Goal: Transaction & Acquisition: Book appointment/travel/reservation

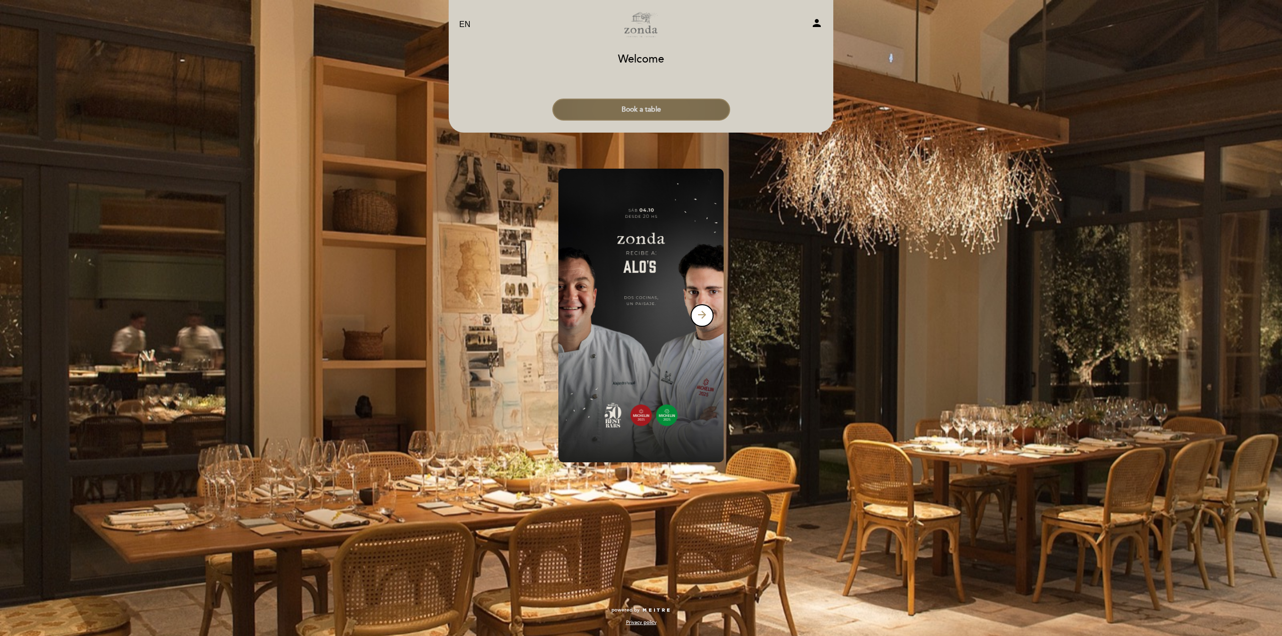
click at [641, 108] on button "Book a table" at bounding box center [641, 110] width 178 height 22
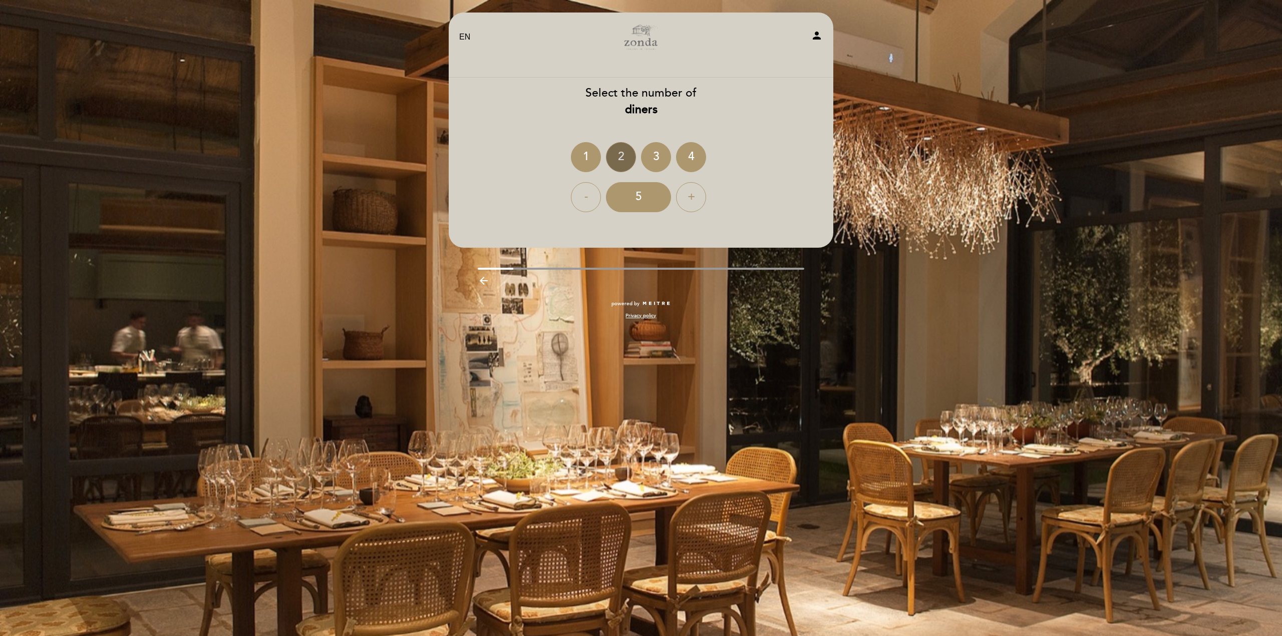
click at [620, 155] on div "2" at bounding box center [621, 157] width 30 height 30
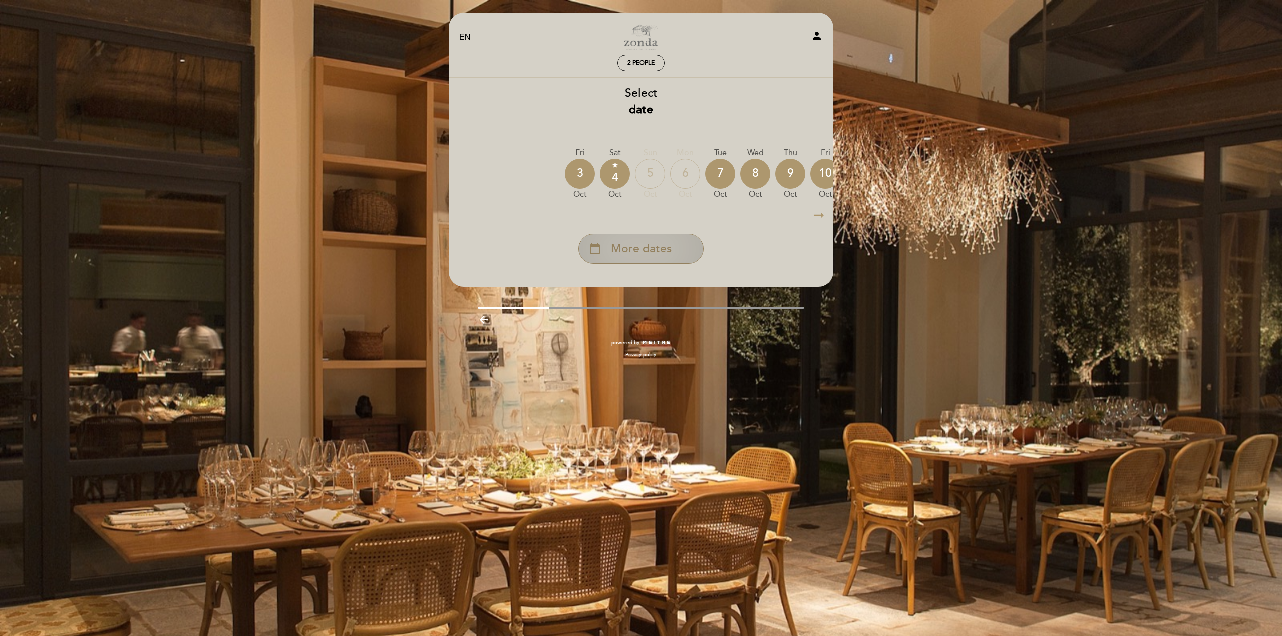
click at [640, 254] on span "More dates" at bounding box center [641, 249] width 61 height 17
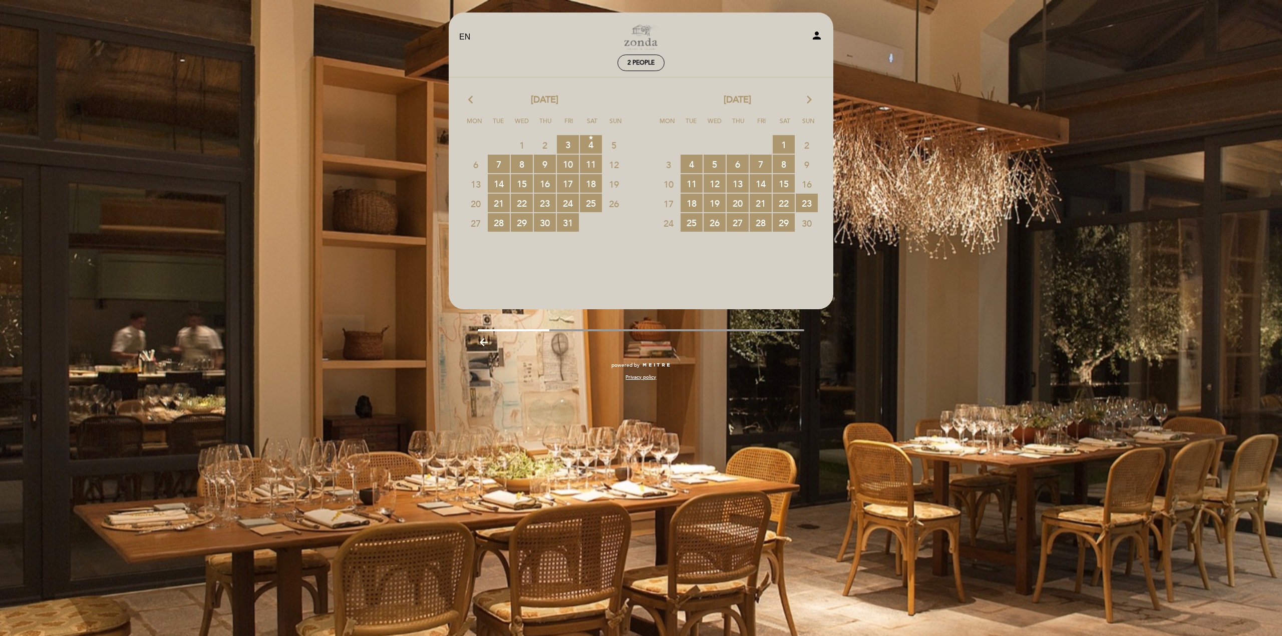
click at [809, 98] on icon "arrow_forward_ios" at bounding box center [809, 100] width 9 height 13
click at [668, 241] on span "29 RESERVATIONS AVAILABLE" at bounding box center [668, 242] width 22 height 19
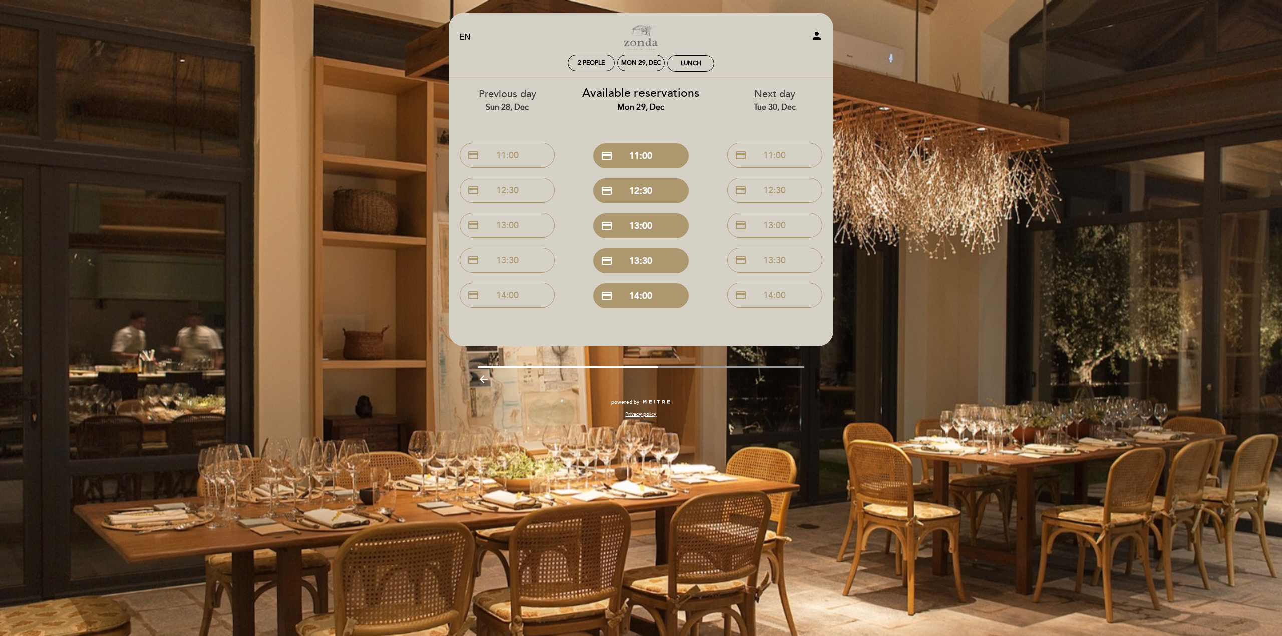
click at [818, 33] on icon "person" at bounding box center [817, 36] width 12 height 12
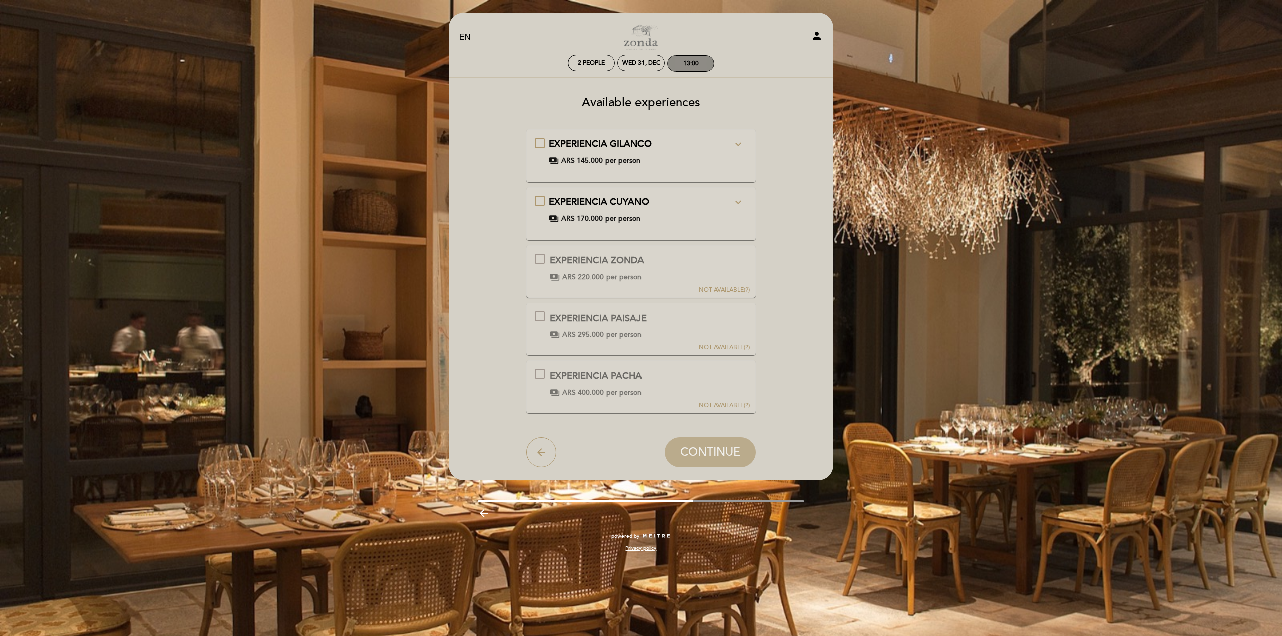
click at [681, 62] on div "13:00" at bounding box center [690, 64] width 46 height 16
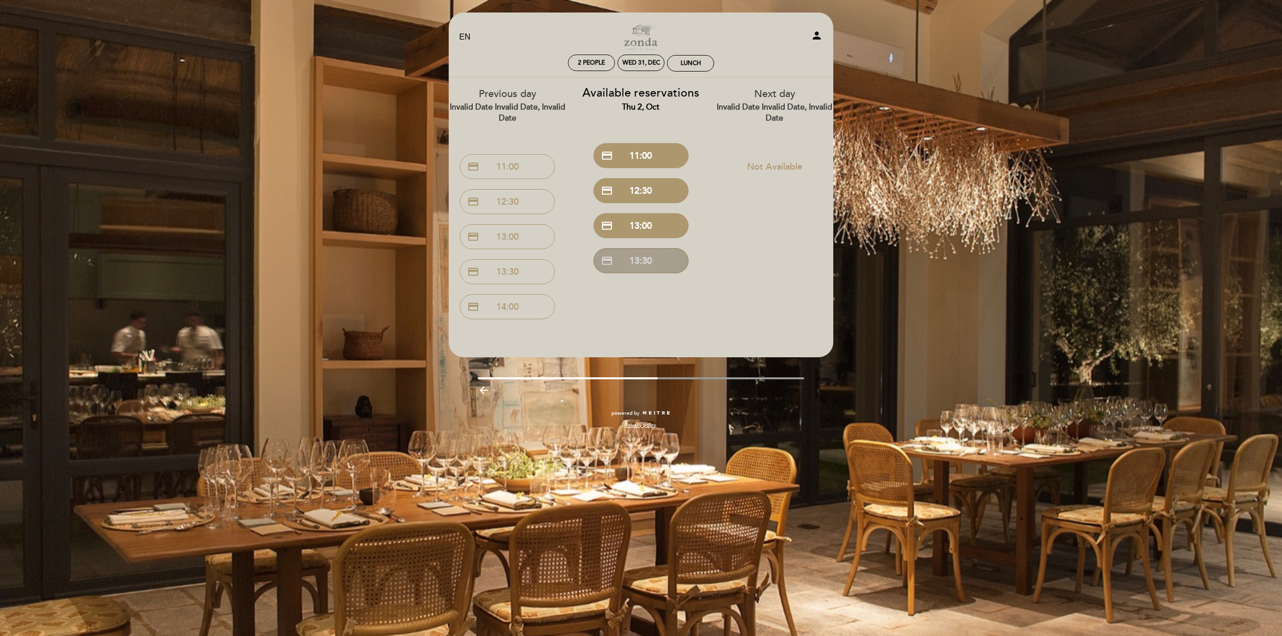
click at [638, 261] on button "credit_card 13:30" at bounding box center [640, 260] width 95 height 25
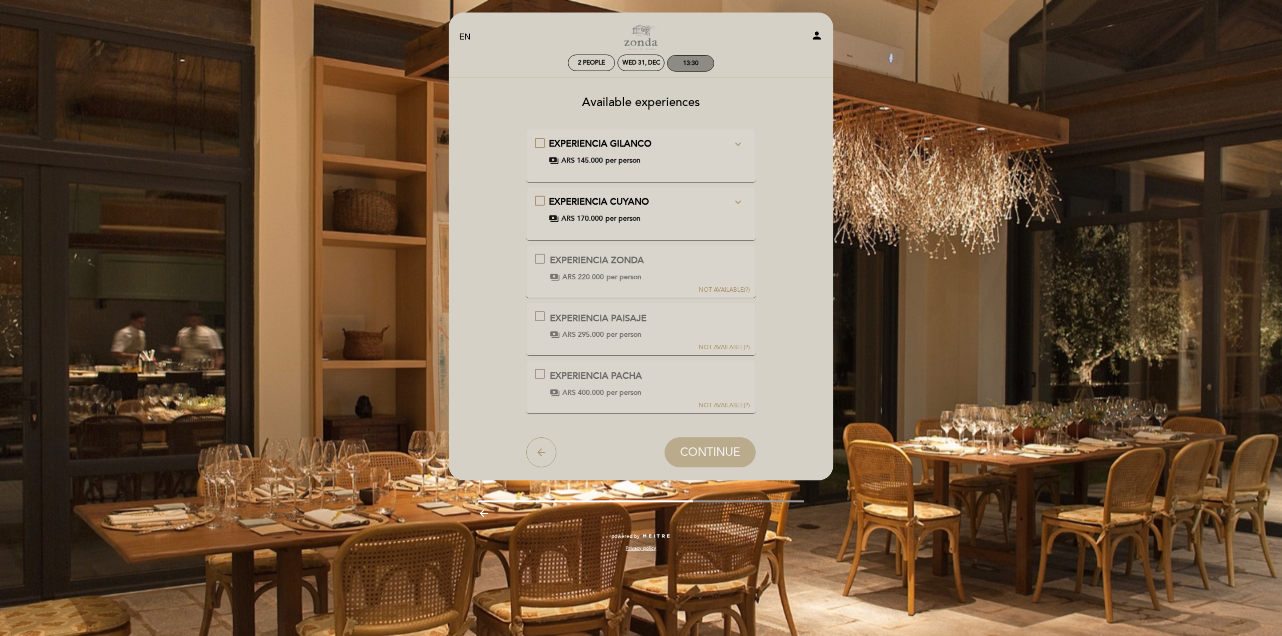
click at [680, 61] on div "13:30" at bounding box center [690, 64] width 46 height 16
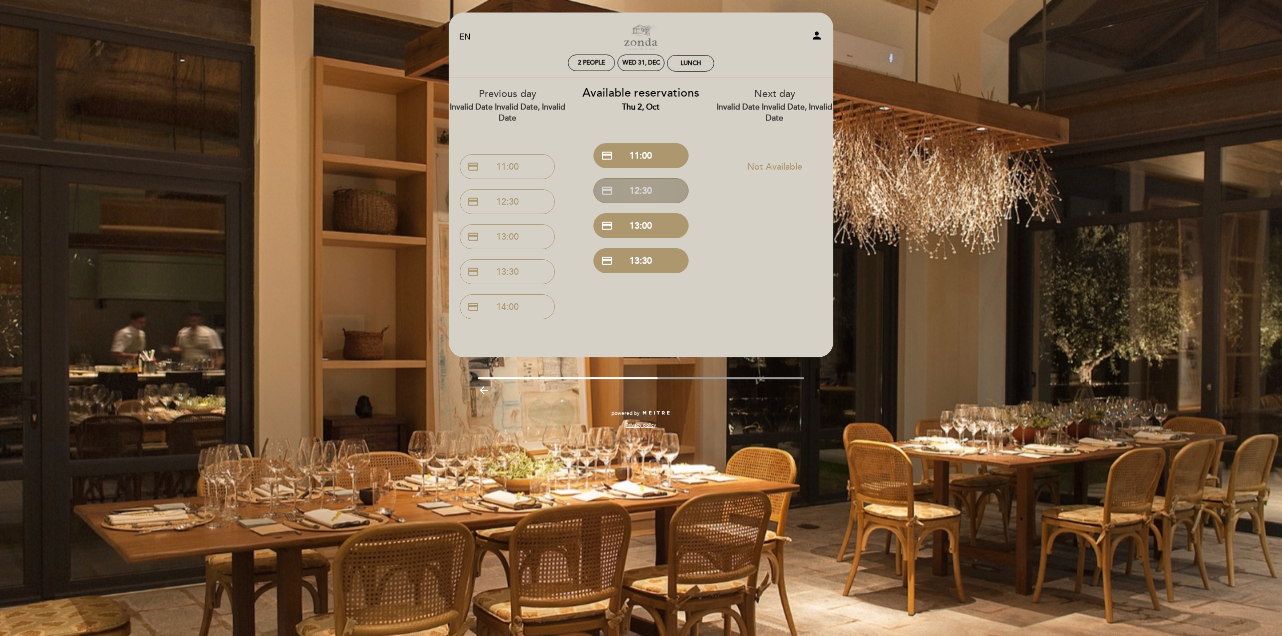
click at [641, 192] on button "credit_card 12:30" at bounding box center [640, 190] width 95 height 25
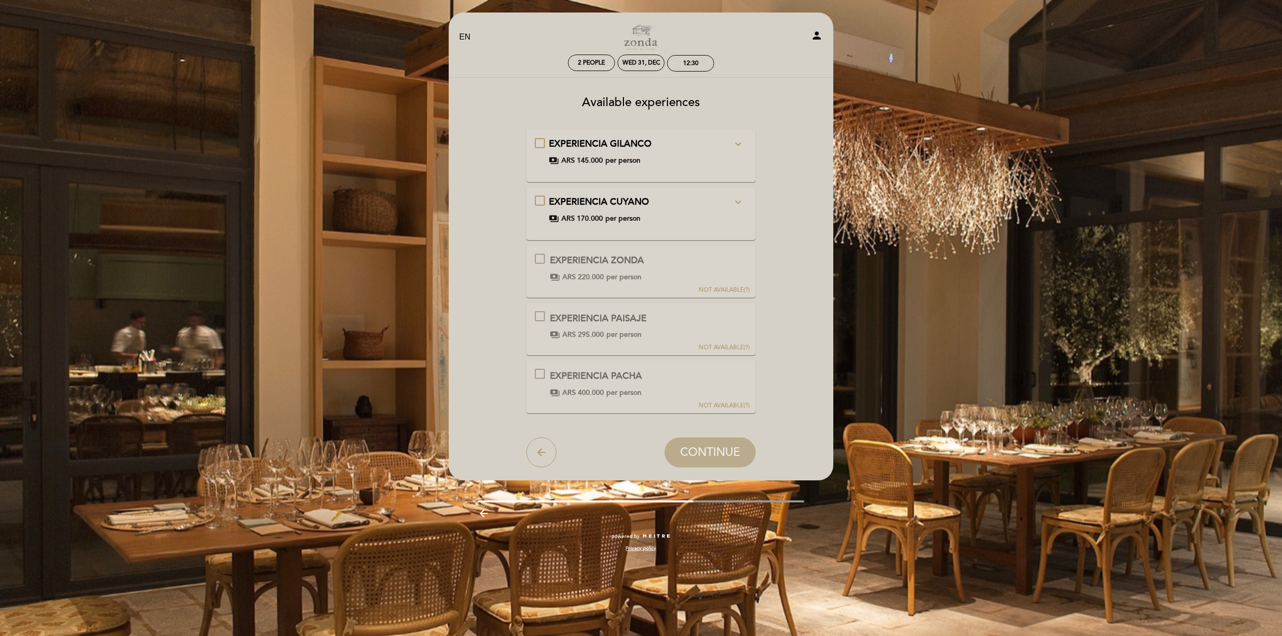
click at [539, 196] on div "EXPERIENCIA CUYANO expand_more Together with our chefs, we invite you to let yo…" at bounding box center [641, 210] width 213 height 28
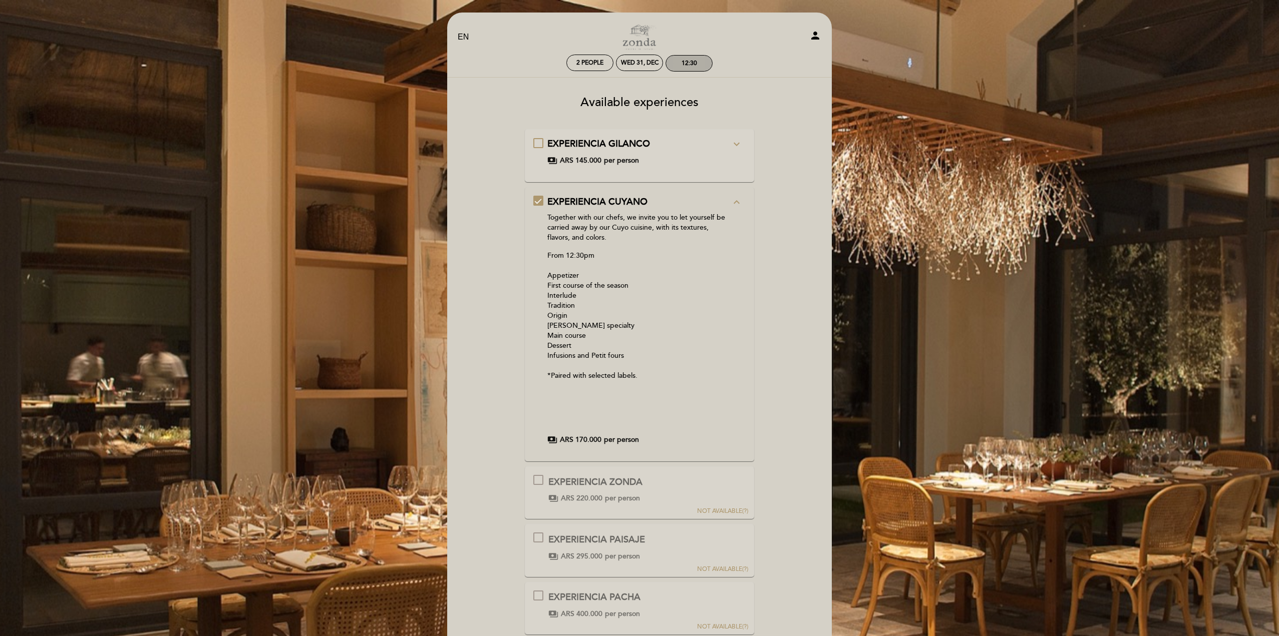
click at [689, 63] on div "12:30" at bounding box center [689, 64] width 16 height 8
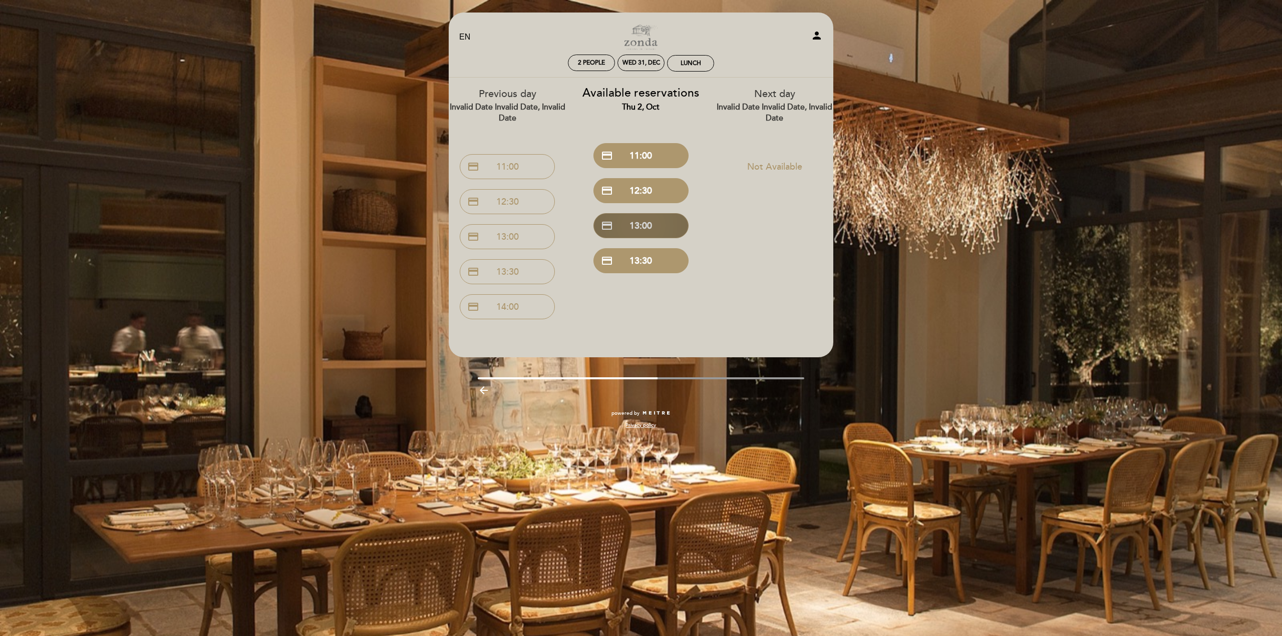
click at [648, 223] on button "credit_card 13:00" at bounding box center [640, 225] width 95 height 25
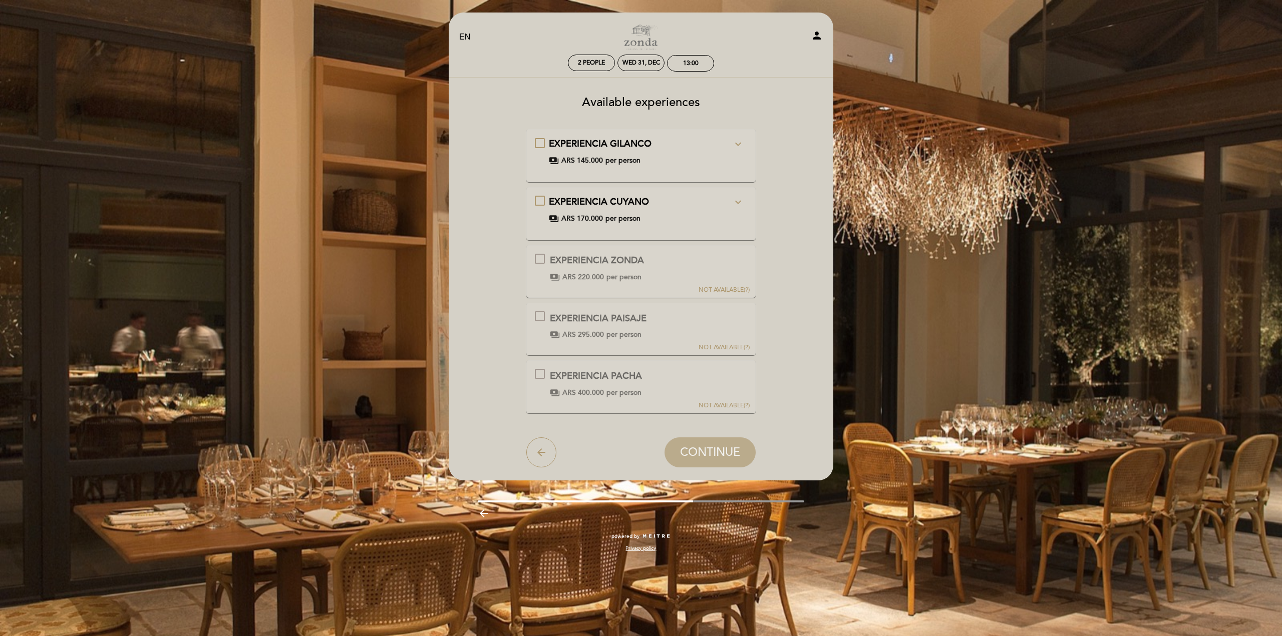
click at [542, 198] on div "EXPERIENCIA CUYANO expand_more Together with our chefs, we invite you to let yo…" at bounding box center [641, 210] width 213 height 28
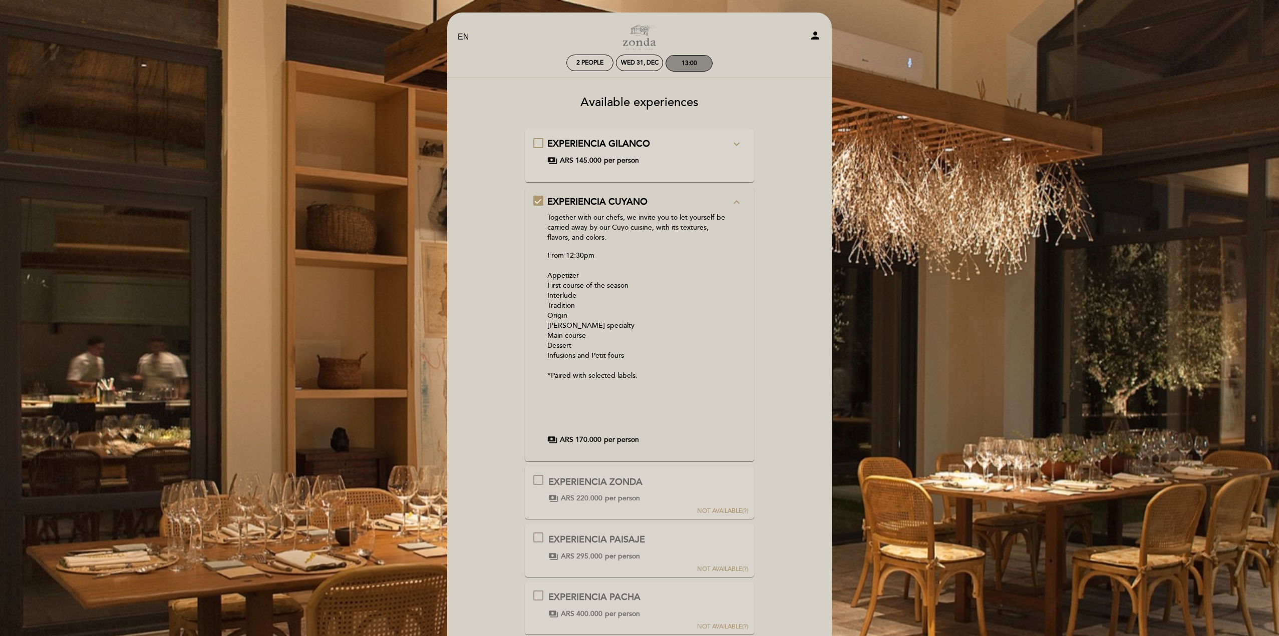
click at [687, 61] on div "13:00" at bounding box center [689, 64] width 16 height 8
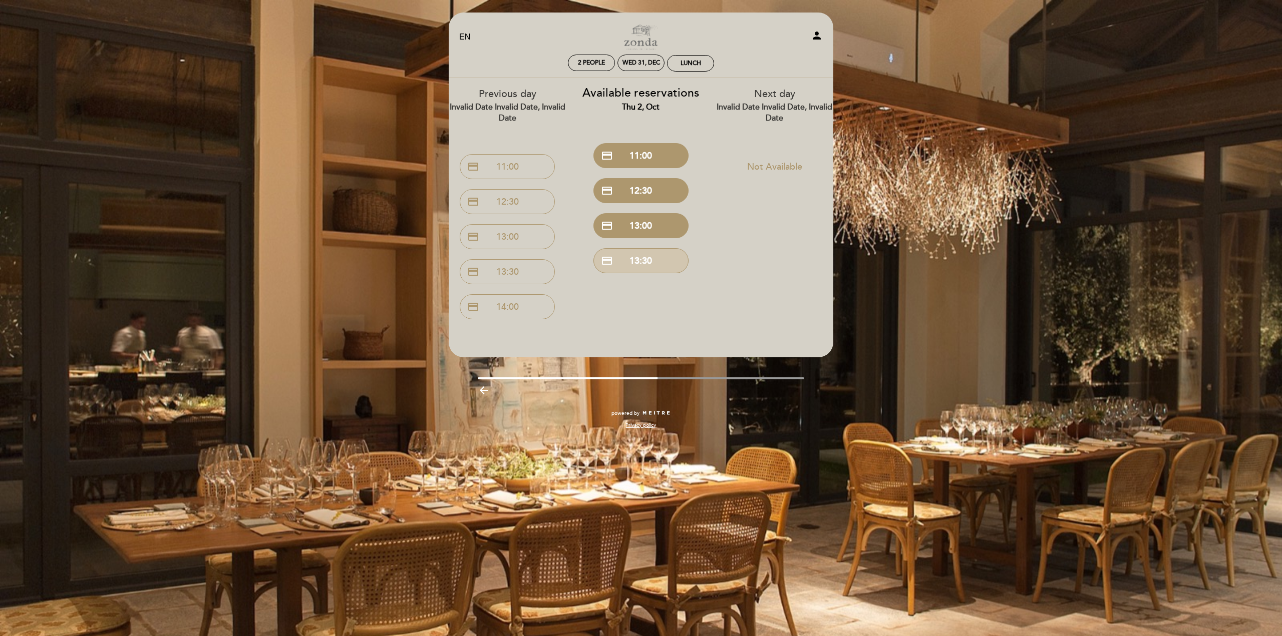
click at [644, 263] on button "credit_card 13:30" at bounding box center [640, 260] width 95 height 25
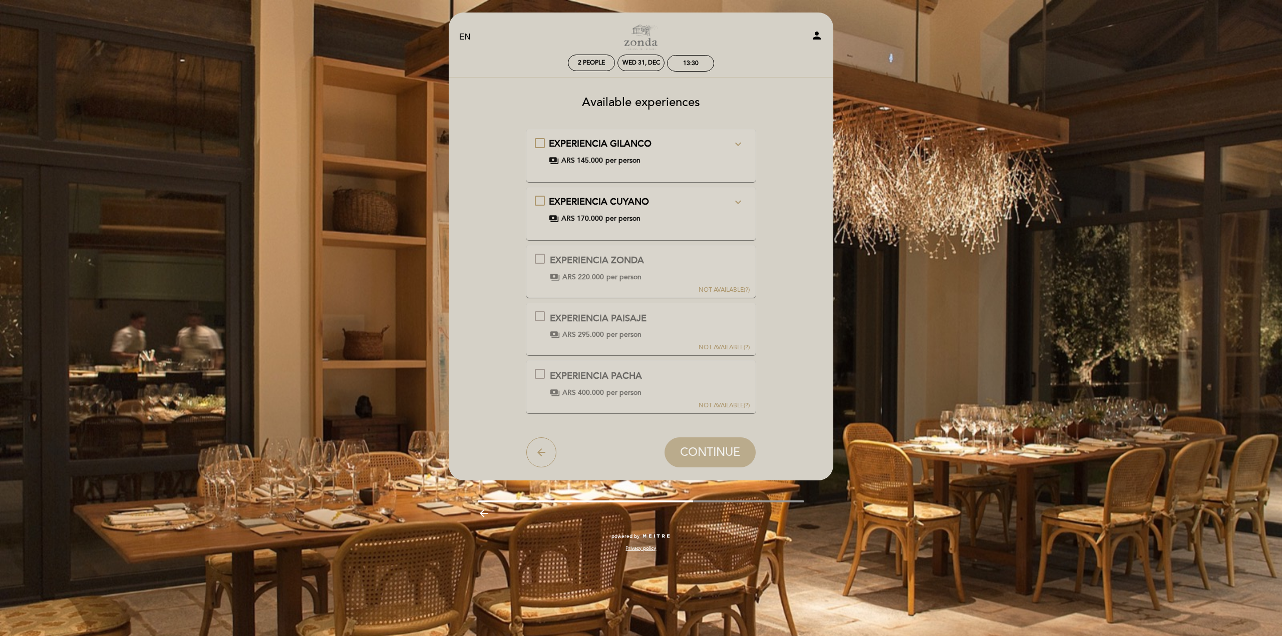
click at [538, 256] on div at bounding box center [540, 259] width 10 height 10
click at [544, 258] on div at bounding box center [540, 259] width 10 height 10
click at [540, 200] on div "EXPERIENCIA CUYANO expand_more Together with our chefs, we invite you to let yo…" at bounding box center [641, 210] width 213 height 28
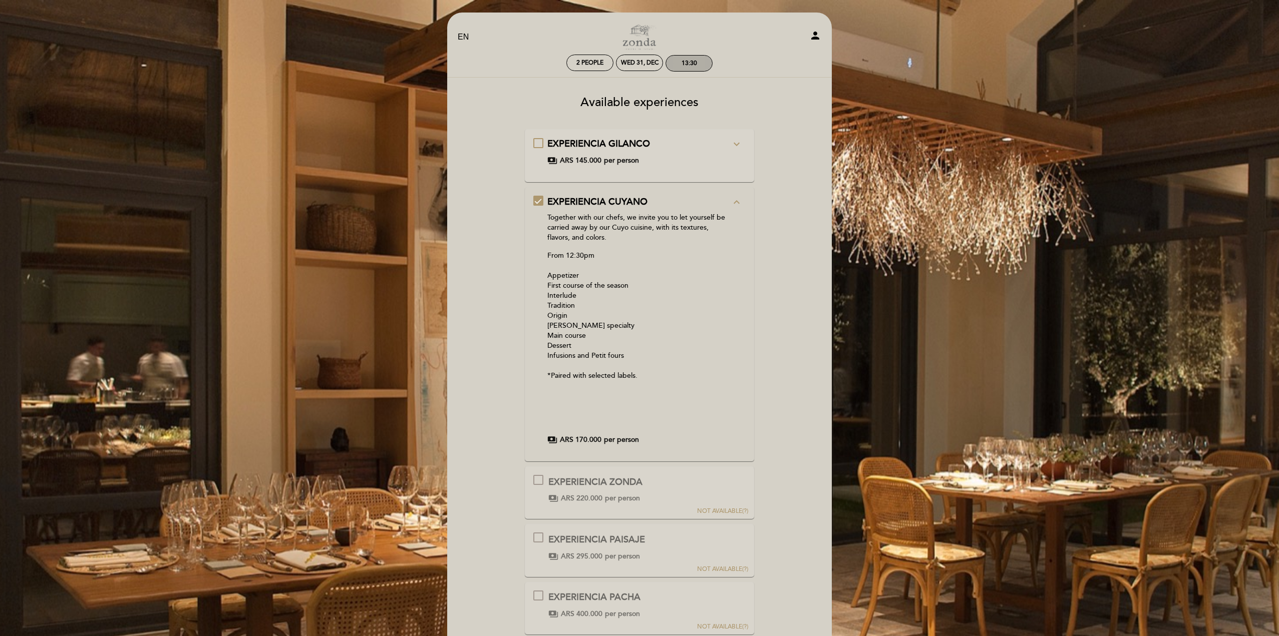
click at [697, 63] on div "13:30" at bounding box center [689, 64] width 46 height 16
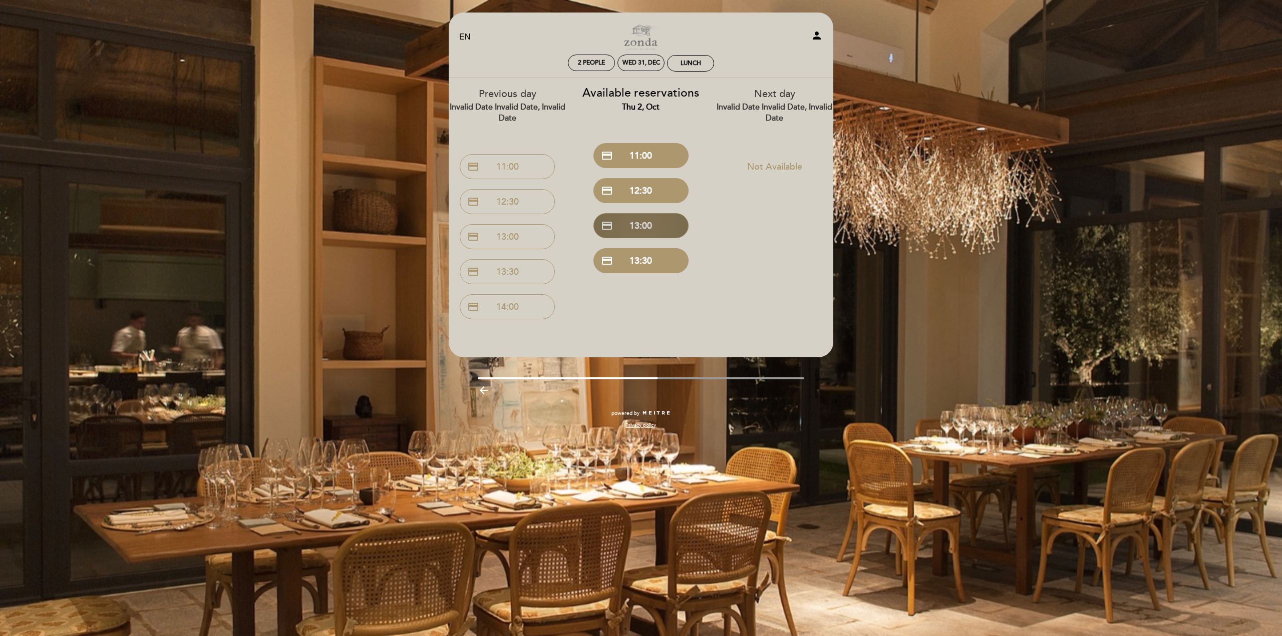
click at [651, 223] on button "credit_card 13:00" at bounding box center [640, 225] width 95 height 25
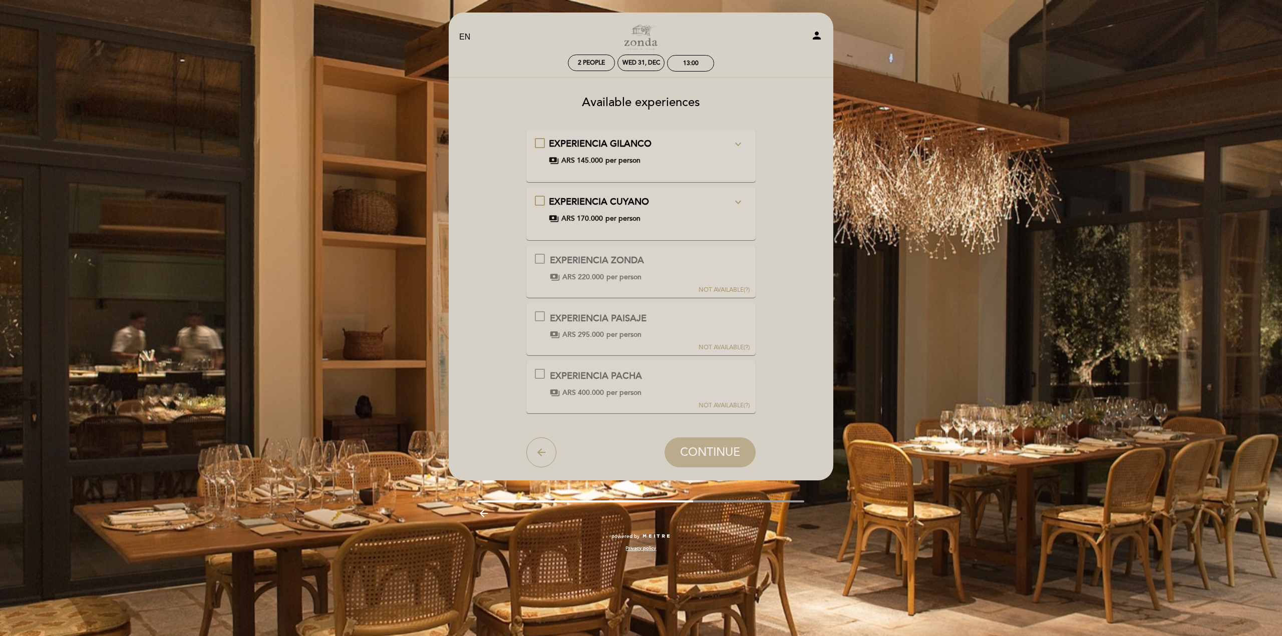
click at [541, 199] on div "EXPERIENCIA CUYANO expand_more Together with our chefs, we invite you to let yo…" at bounding box center [641, 210] width 213 height 28
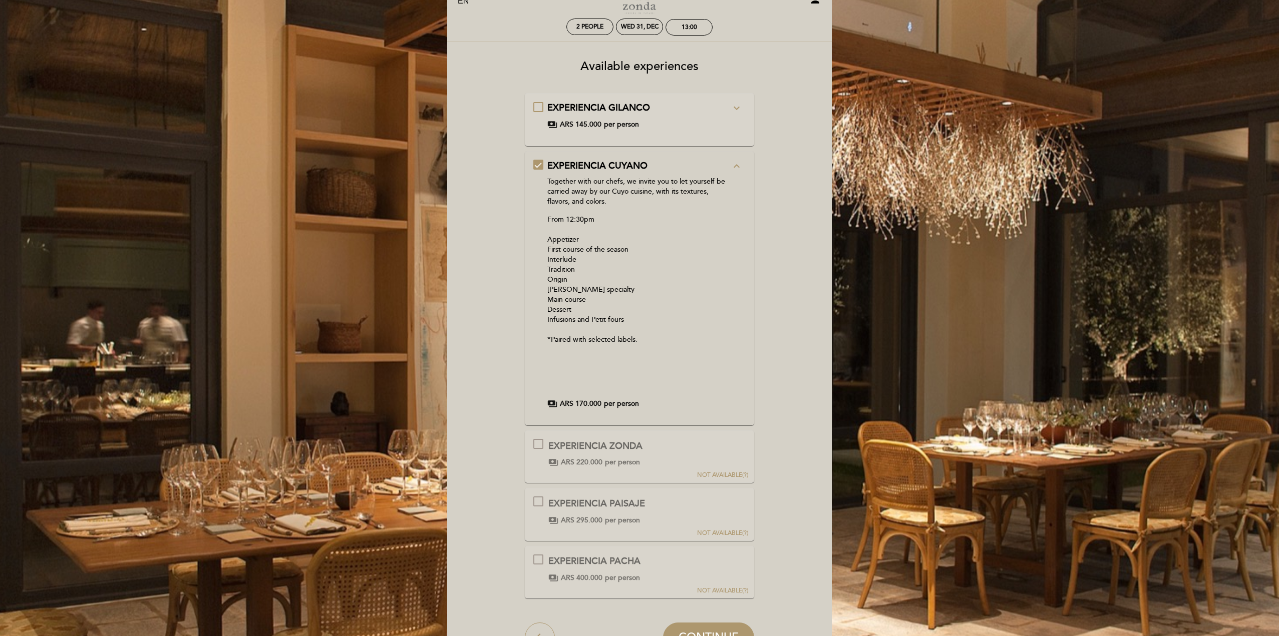
scroll to position [100, 0]
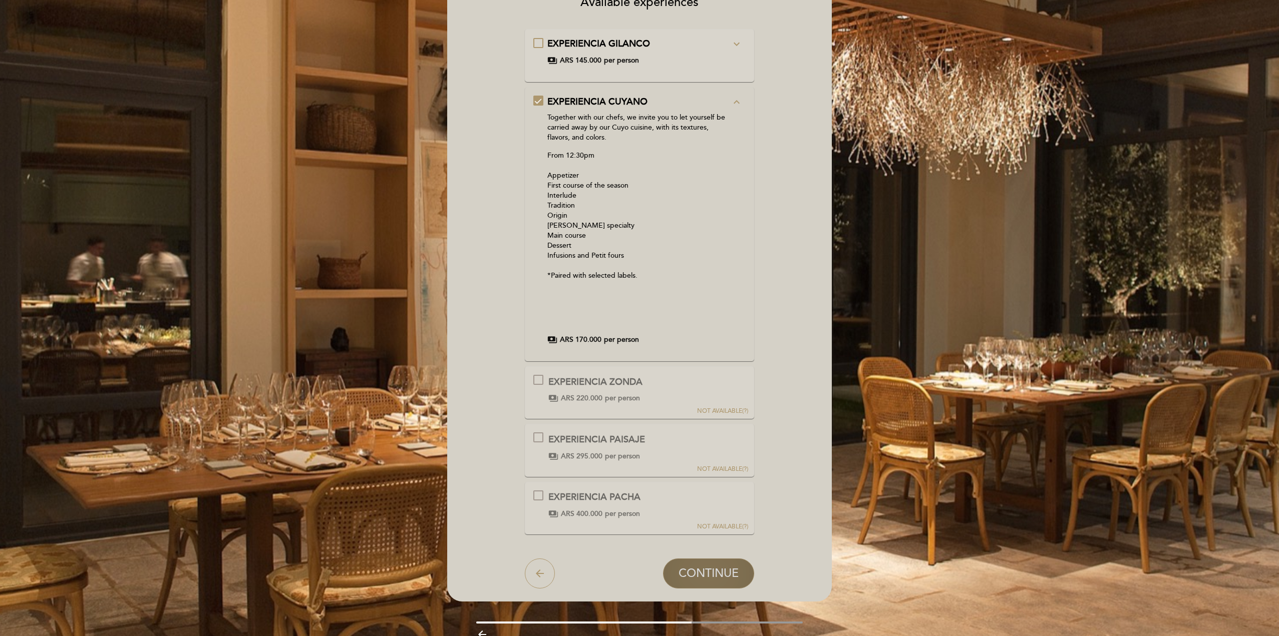
click at [704, 570] on span "CONTINUE" at bounding box center [708, 574] width 60 height 14
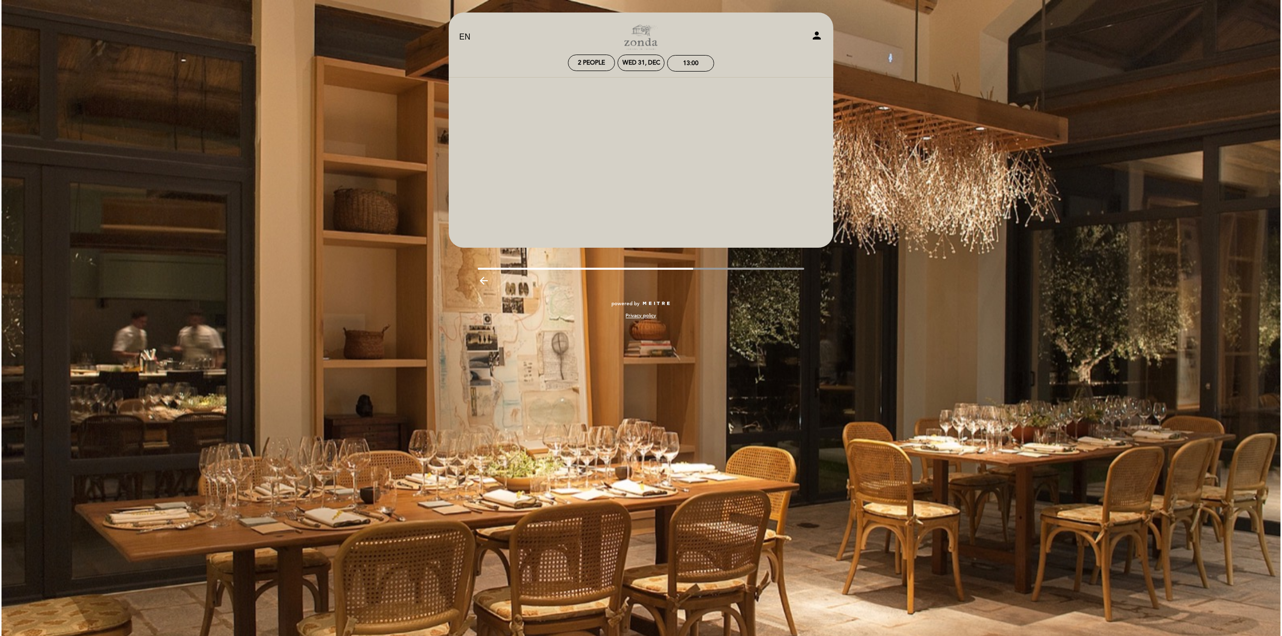
scroll to position [0, 0]
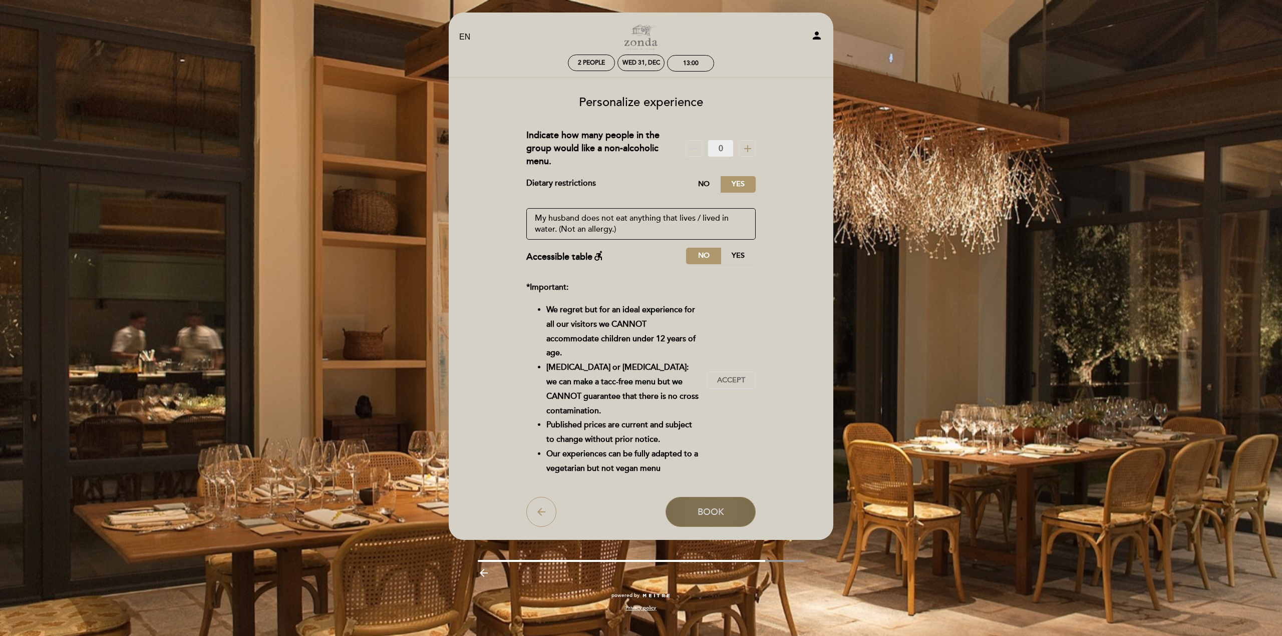
click at [715, 507] on span "Book" at bounding box center [710, 512] width 27 height 11
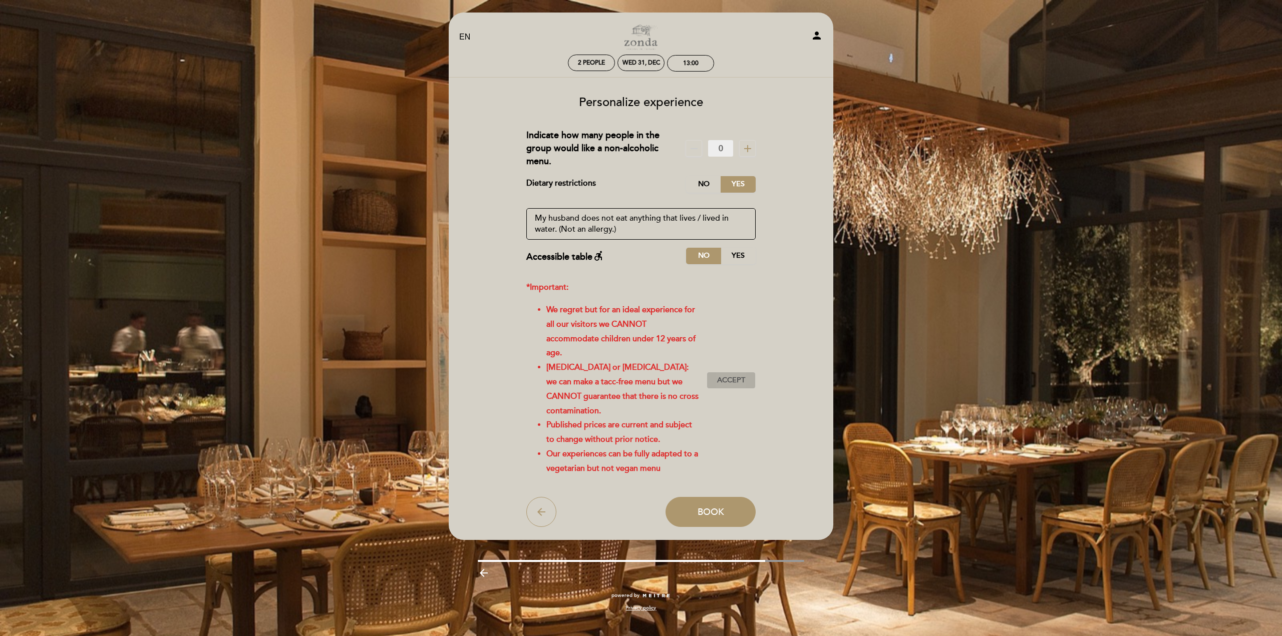
click at [731, 376] on span "Accept" at bounding box center [731, 381] width 28 height 11
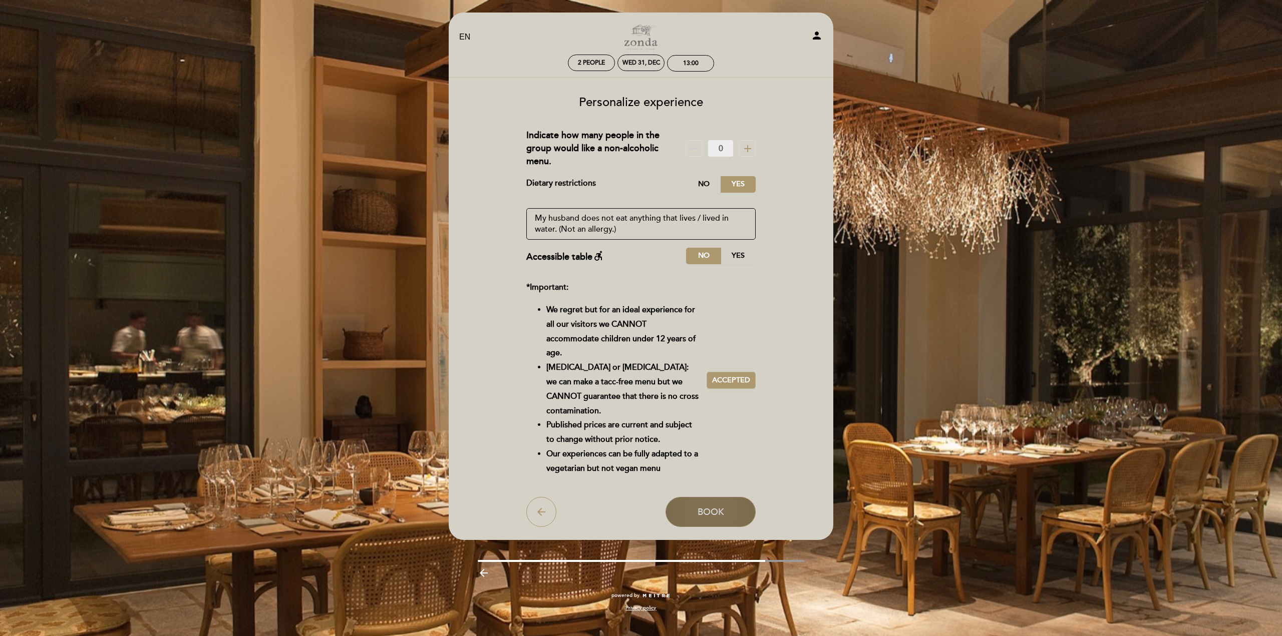
click at [713, 497] on button "Book" at bounding box center [710, 512] width 90 height 30
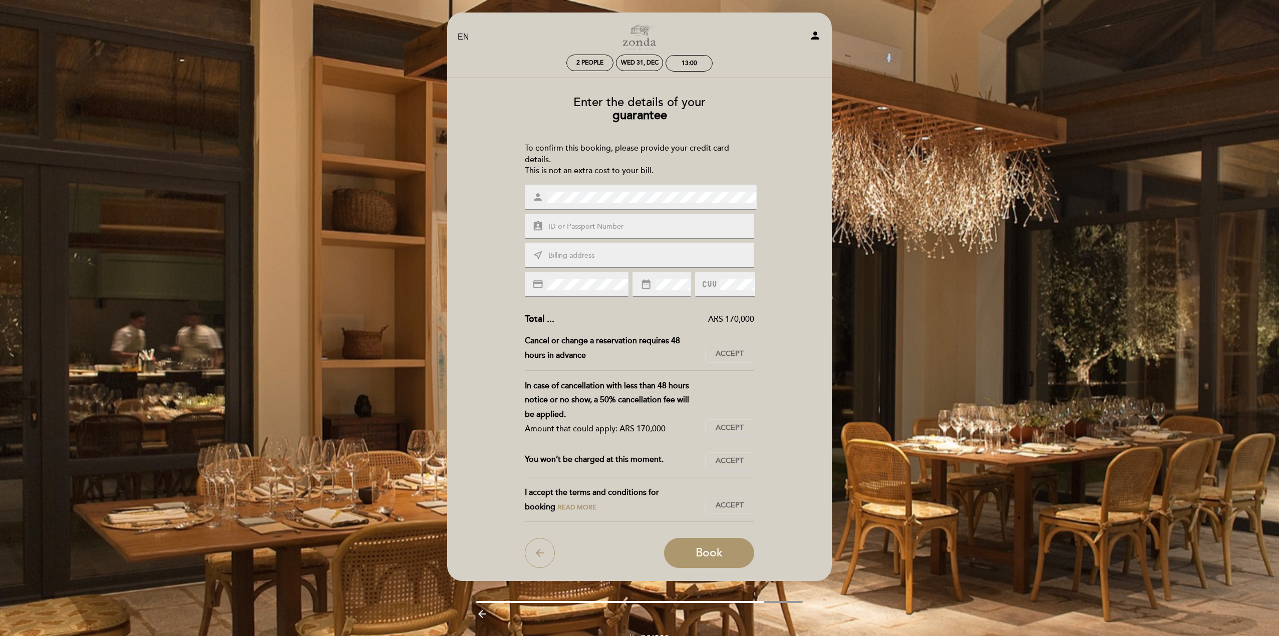
click at [601, 221] on input "text" at bounding box center [651, 227] width 208 height 12
type input "680943383"
click at [596, 253] on input "text" at bounding box center [651, 256] width 208 height 12
type input "[STREET_ADDRESS][US_STATE]"
click at [715, 547] on span "Book" at bounding box center [708, 554] width 27 height 14
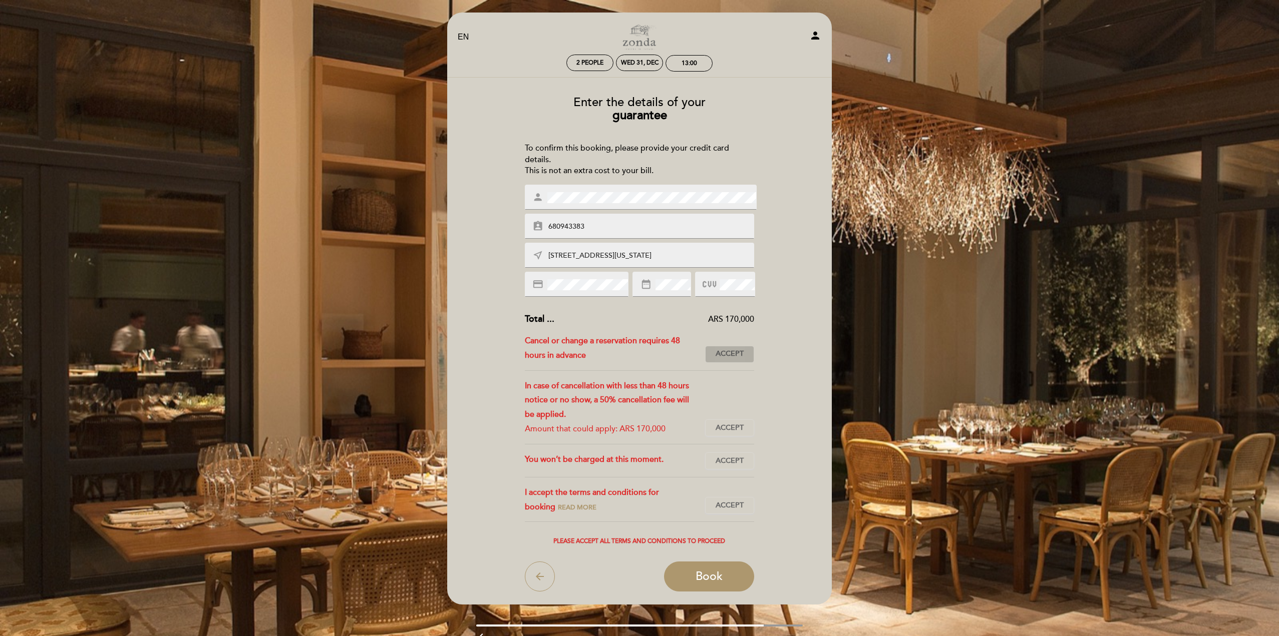
click at [730, 356] on span "Accept" at bounding box center [730, 354] width 28 height 11
click at [724, 430] on span "Accept" at bounding box center [730, 428] width 28 height 11
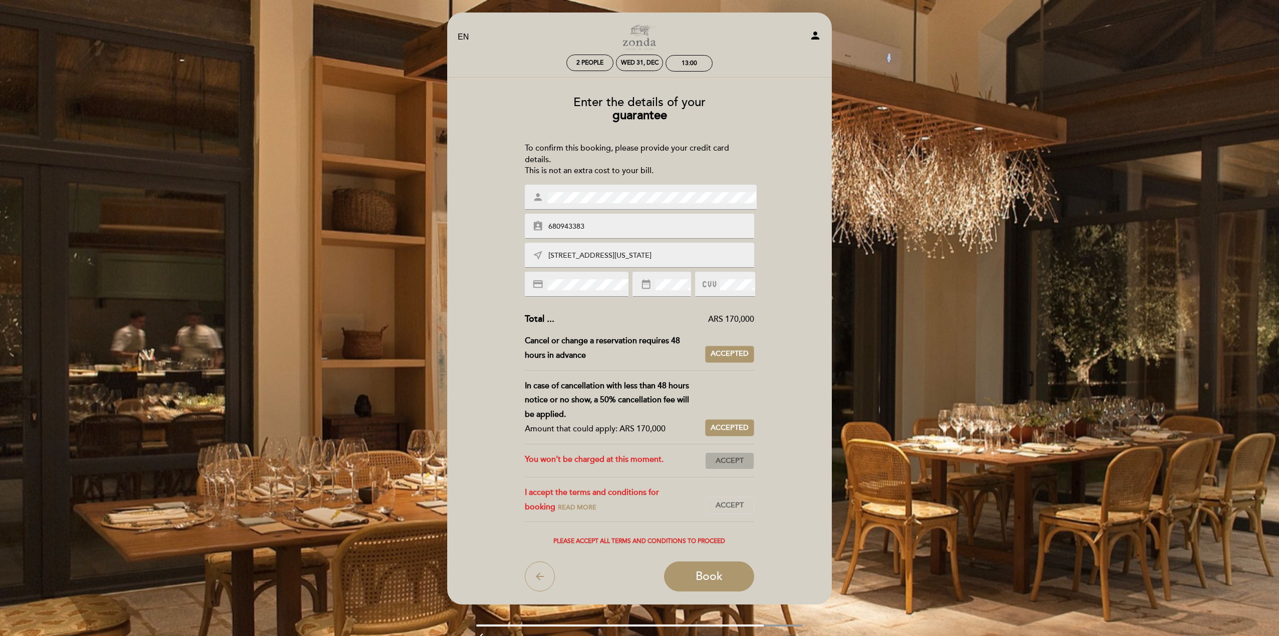
click at [728, 460] on span "Accept" at bounding box center [730, 461] width 28 height 11
click at [731, 509] on span "Accept" at bounding box center [730, 506] width 28 height 11
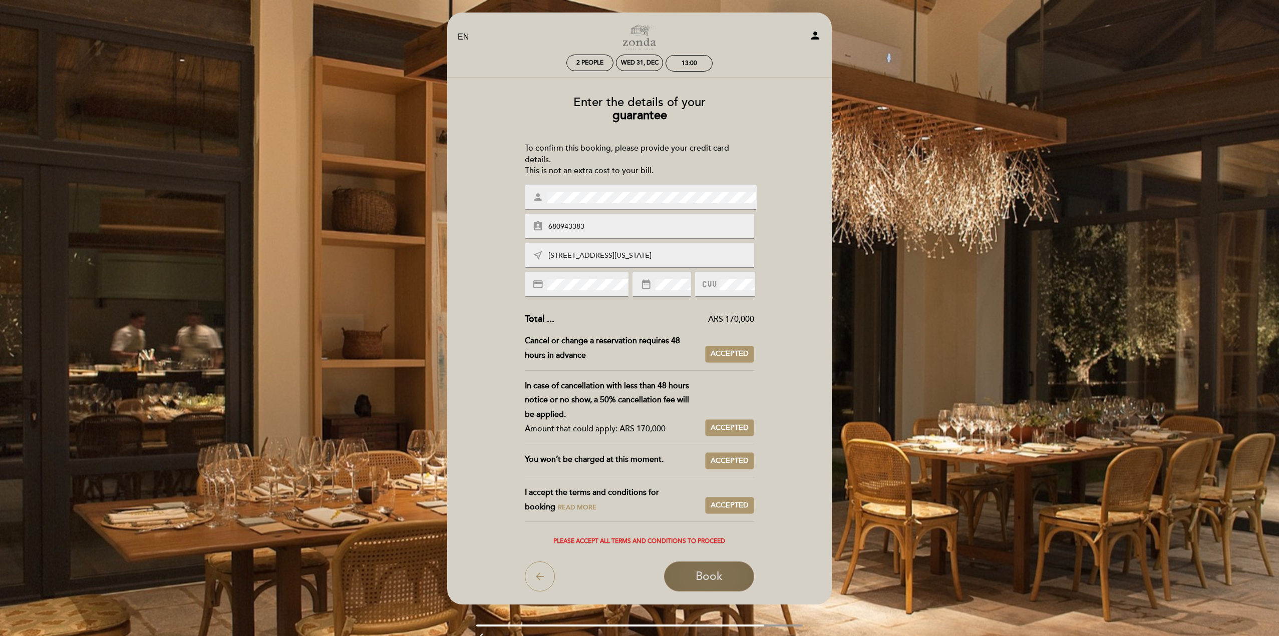
click at [714, 578] on span "Book" at bounding box center [708, 577] width 27 height 14
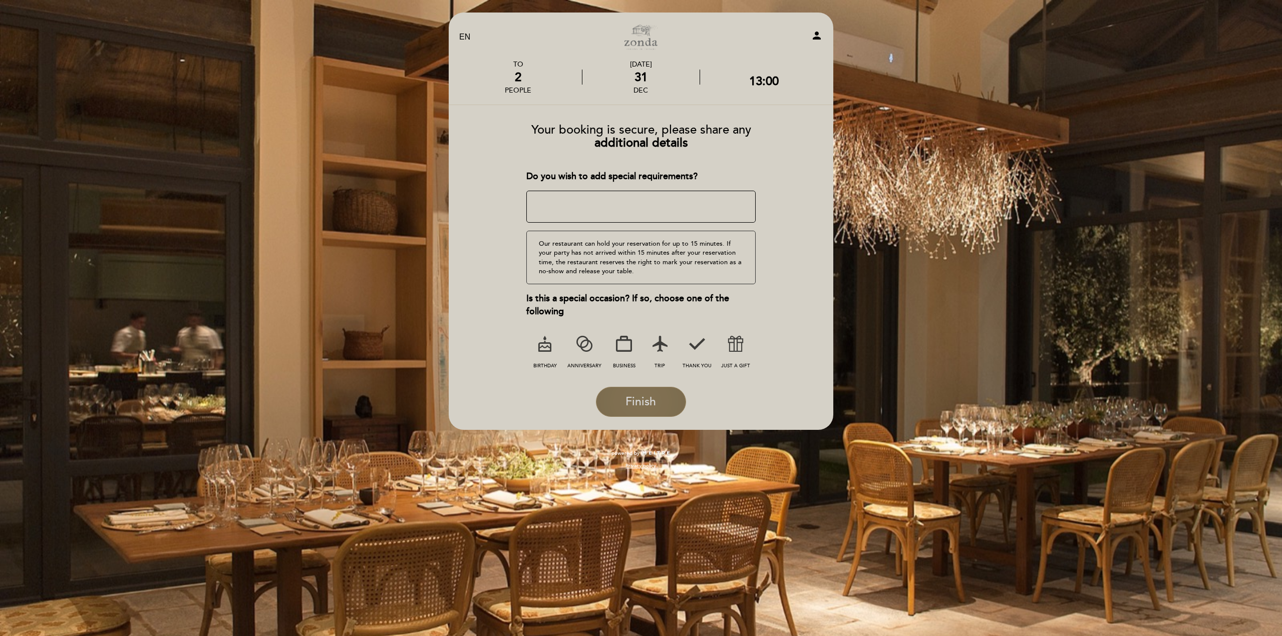
click at [643, 403] on span "Finish" at bounding box center [640, 402] width 31 height 14
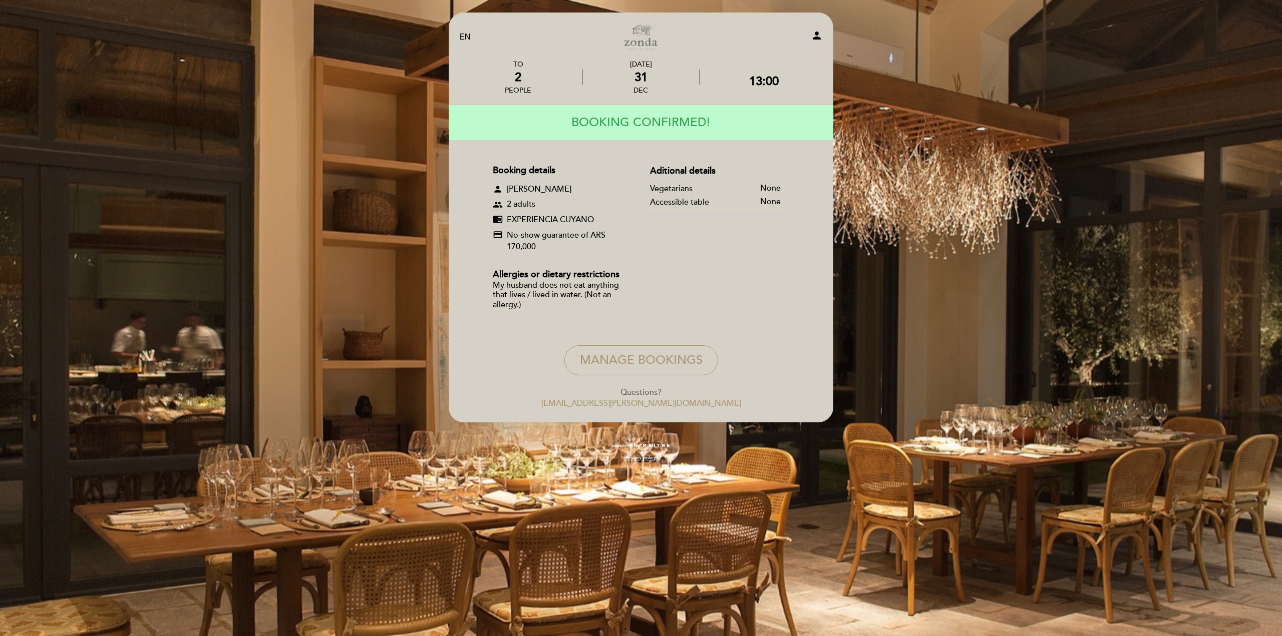
click at [817, 32] on icon "person" at bounding box center [817, 36] width 12 height 12
